Goal: Browse casually

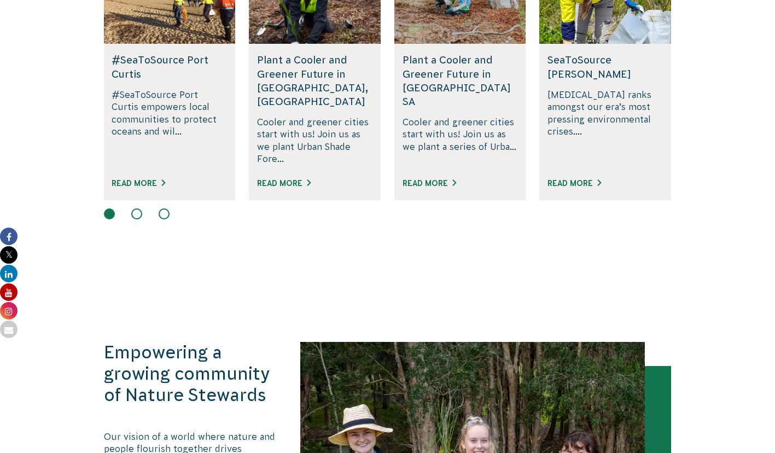
scroll to position [798, 0]
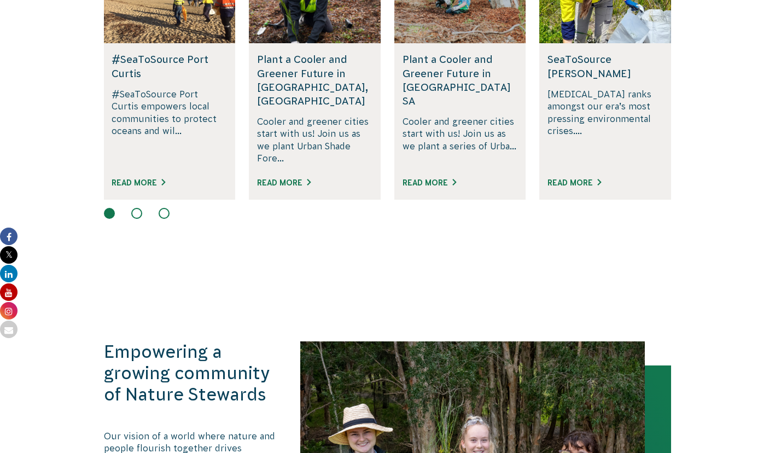
click at [139, 208] on button at bounding box center [136, 213] width 11 height 11
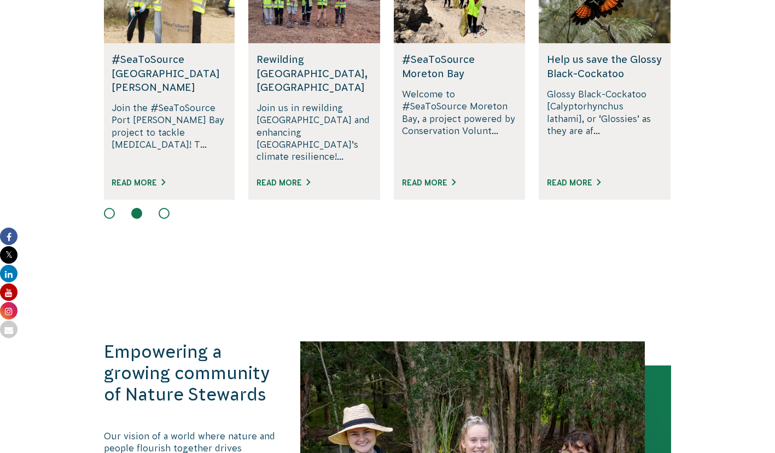
click at [164, 208] on button at bounding box center [164, 213] width 11 height 11
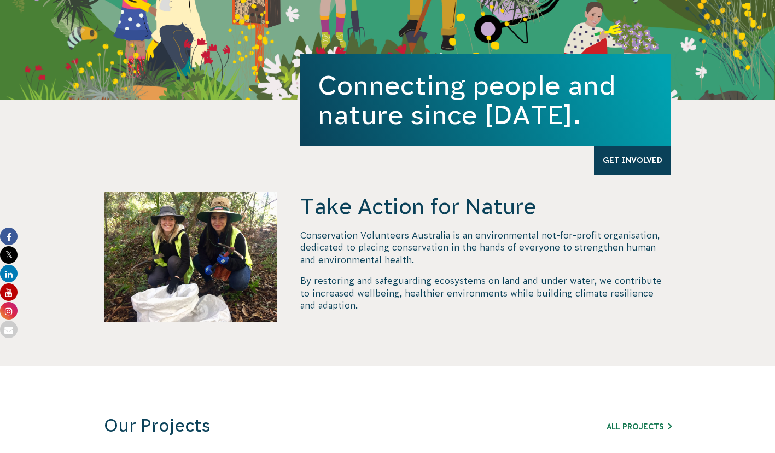
scroll to position [298, 0]
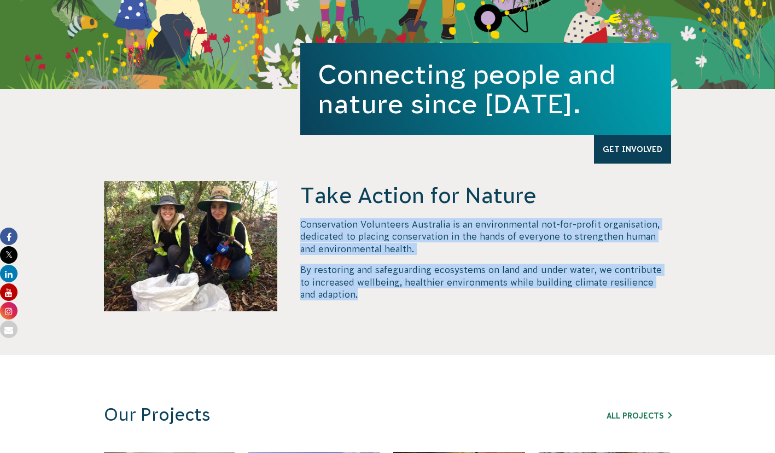
drag, startPoint x: 301, startPoint y: 221, endPoint x: 345, endPoint y: 297, distance: 88.2
click at [345, 297] on div "Conservation Volunteers Australia is an environmental not-for-profit organisati…" at bounding box center [485, 259] width 371 height 82
copy div "Conservation Volunteers Australia is an environmental not-for-profit organisati…"
click at [345, 297] on p "By restoring and safeguarding ecosystems on land and under water, we contribute…" at bounding box center [485, 282] width 371 height 37
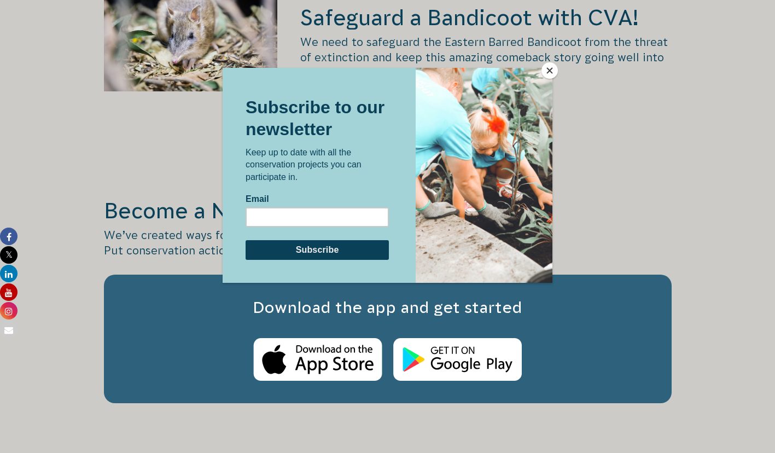
scroll to position [1692, 0]
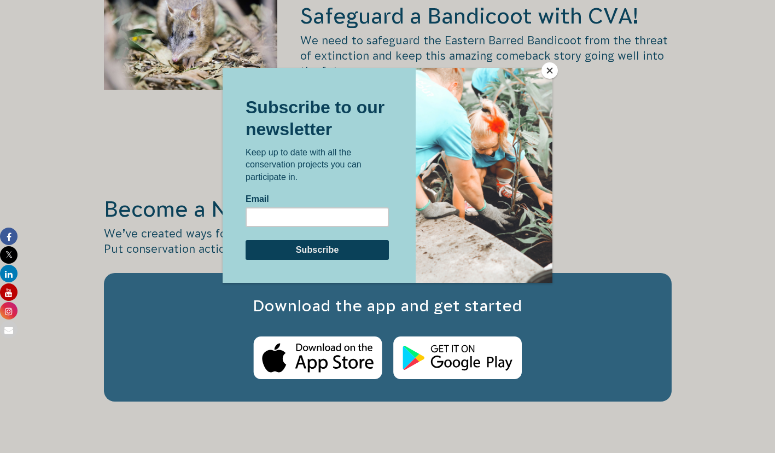
click at [546, 72] on button "Close" at bounding box center [549, 70] width 16 height 16
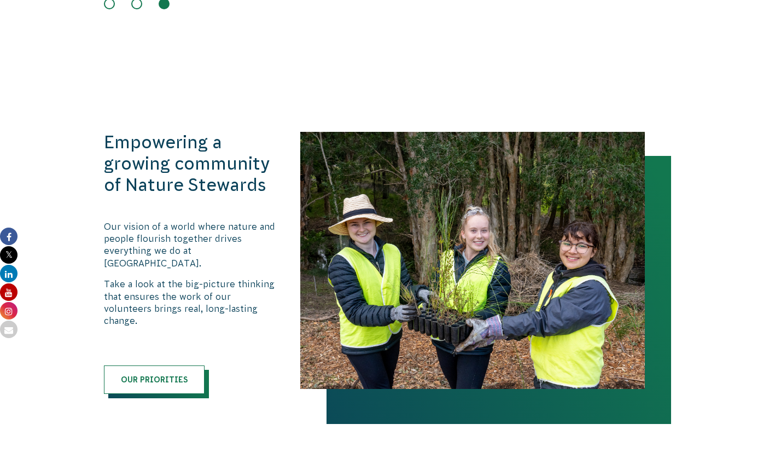
scroll to position [1011, 0]
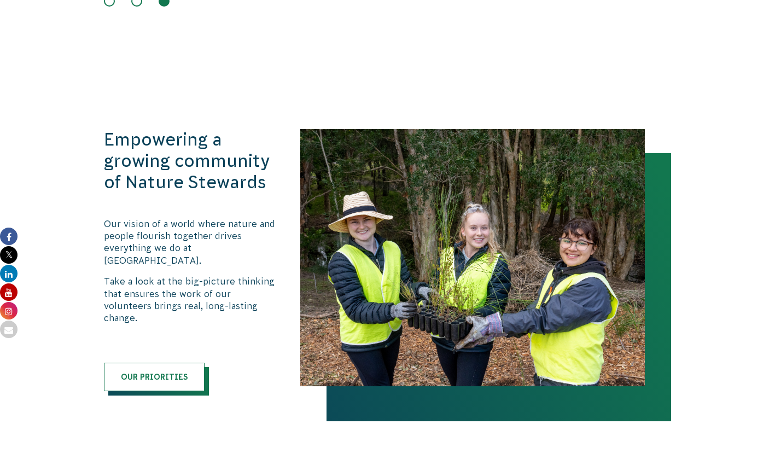
click at [101, 223] on div "Empowering a growing community of Nature Stewards Our vision of a world where n…" at bounding box center [387, 260] width 591 height 262
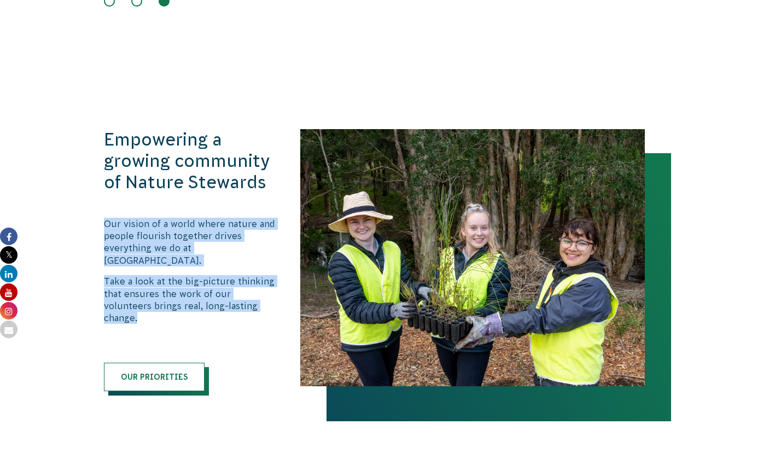
drag, startPoint x: 103, startPoint y: 218, endPoint x: 247, endPoint y: 293, distance: 161.9
click at [247, 293] on div "Our vision of a world where nature and people flourish together drives everythi…" at bounding box center [191, 271] width 174 height 107
copy div "Our vision of a world where nature and people flourish together drives everythi…"
click at [247, 293] on p "Take a look at the big-picture thinking that ensures the work of our volunteers…" at bounding box center [191, 299] width 174 height 49
